Goal: Information Seeking & Learning: Learn about a topic

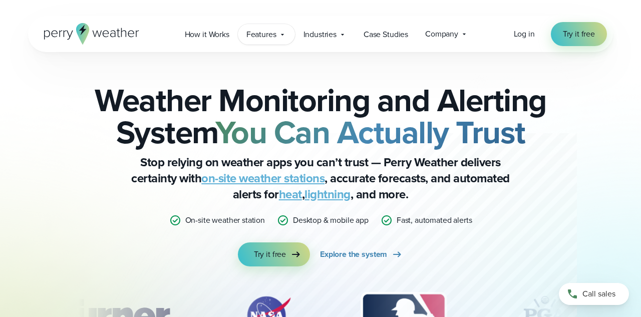
click at [276, 32] on span "Features" at bounding box center [262, 35] width 30 height 12
